Goal: Register for event/course: Sign up to attend an event or enroll in a course

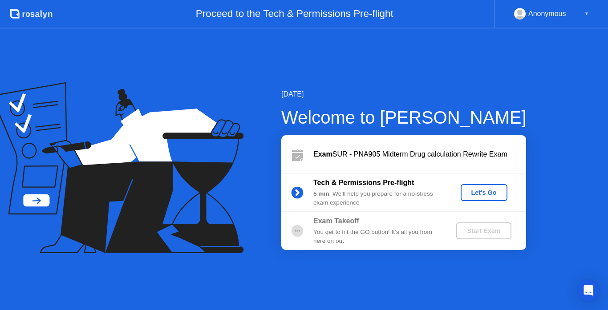
click at [480, 194] on div "Let's Go" at bounding box center [485, 192] width 40 height 7
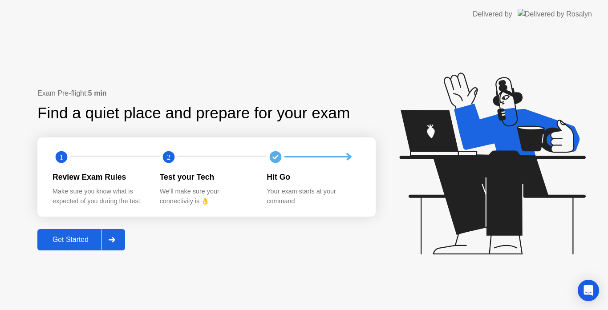
click at [112, 243] on icon at bounding box center [112, 239] width 7 height 5
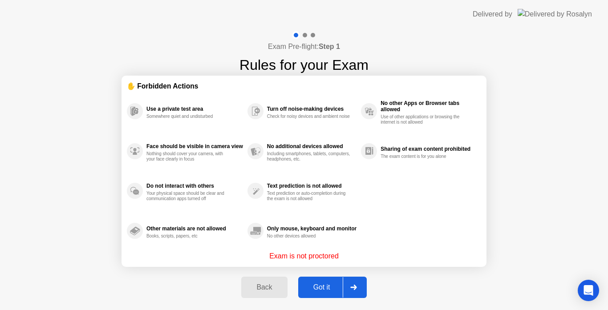
click at [334, 287] on div "Got it" at bounding box center [322, 288] width 42 height 8
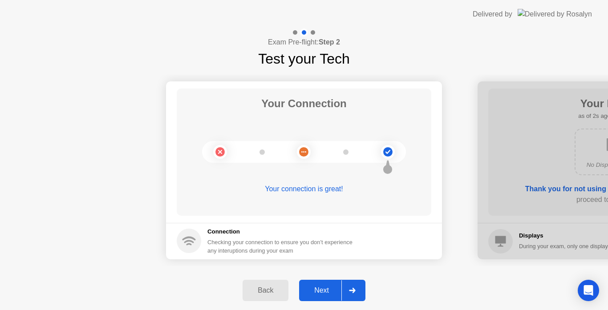
click at [335, 291] on div "Next" at bounding box center [322, 291] width 40 height 8
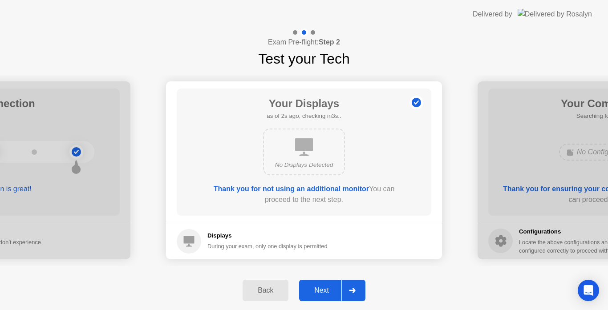
click at [335, 291] on div "Next" at bounding box center [322, 291] width 40 height 8
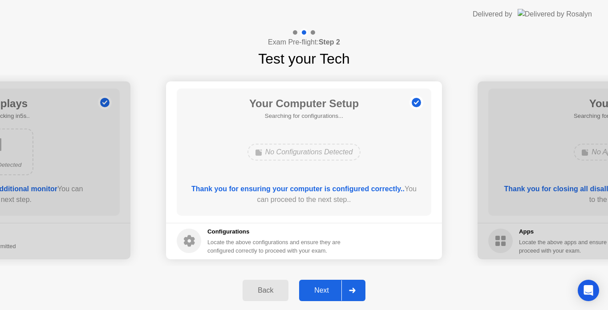
click at [328, 290] on div "Next" at bounding box center [322, 291] width 40 height 8
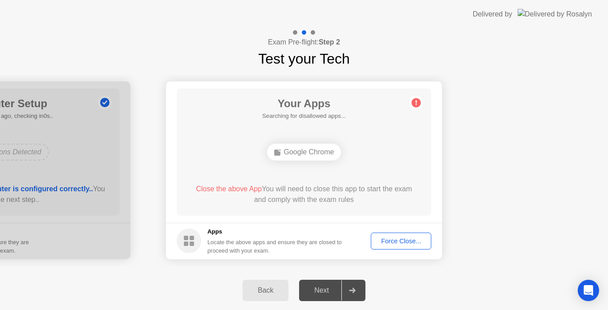
click at [392, 241] on div "Force Close..." at bounding box center [401, 241] width 54 height 7
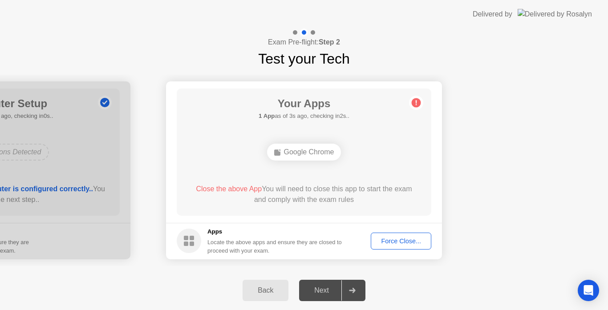
click at [380, 244] on div "Force Close..." at bounding box center [401, 241] width 54 height 7
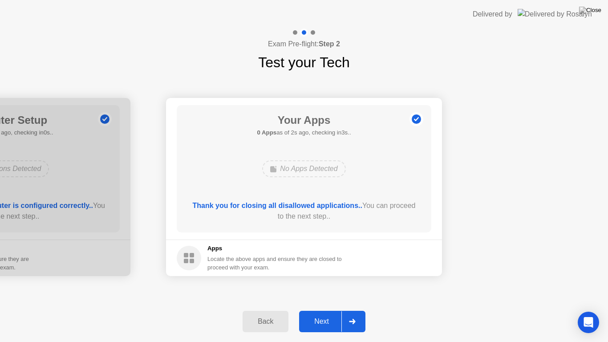
click at [331, 310] on button "Next" at bounding box center [332, 321] width 66 height 21
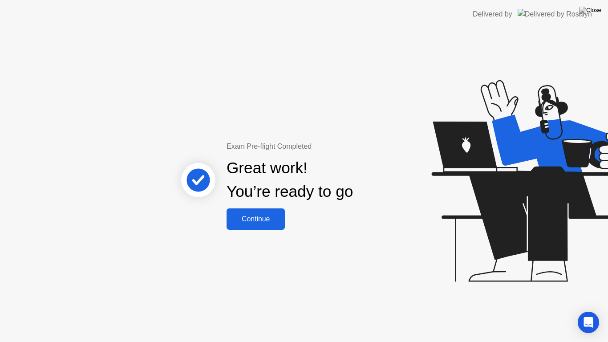
click at [268, 220] on div "Continue" at bounding box center [255, 219] width 53 height 8
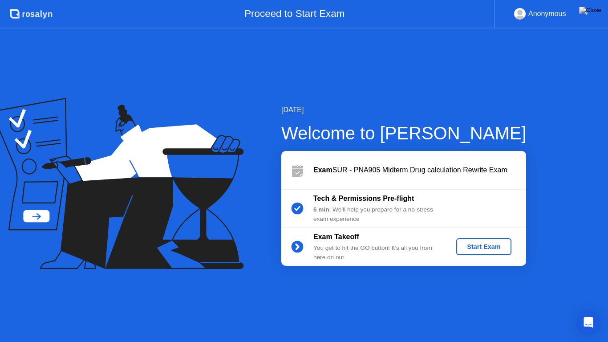
click at [476, 250] on div "Start Exam" at bounding box center [484, 246] width 48 height 7
